Goal: Task Accomplishment & Management: Manage account settings

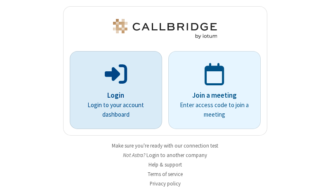
click at [113, 95] on p "Login" at bounding box center [115, 95] width 69 height 11
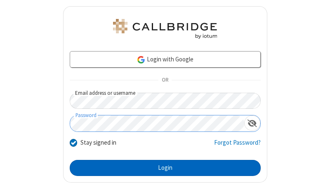
click at [162, 168] on button "Login" at bounding box center [165, 168] width 191 height 17
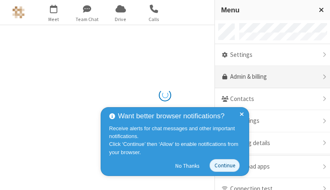
click at [269, 77] on link "Admin & billing" at bounding box center [272, 77] width 115 height 22
